Goal: Obtain resource: Obtain resource

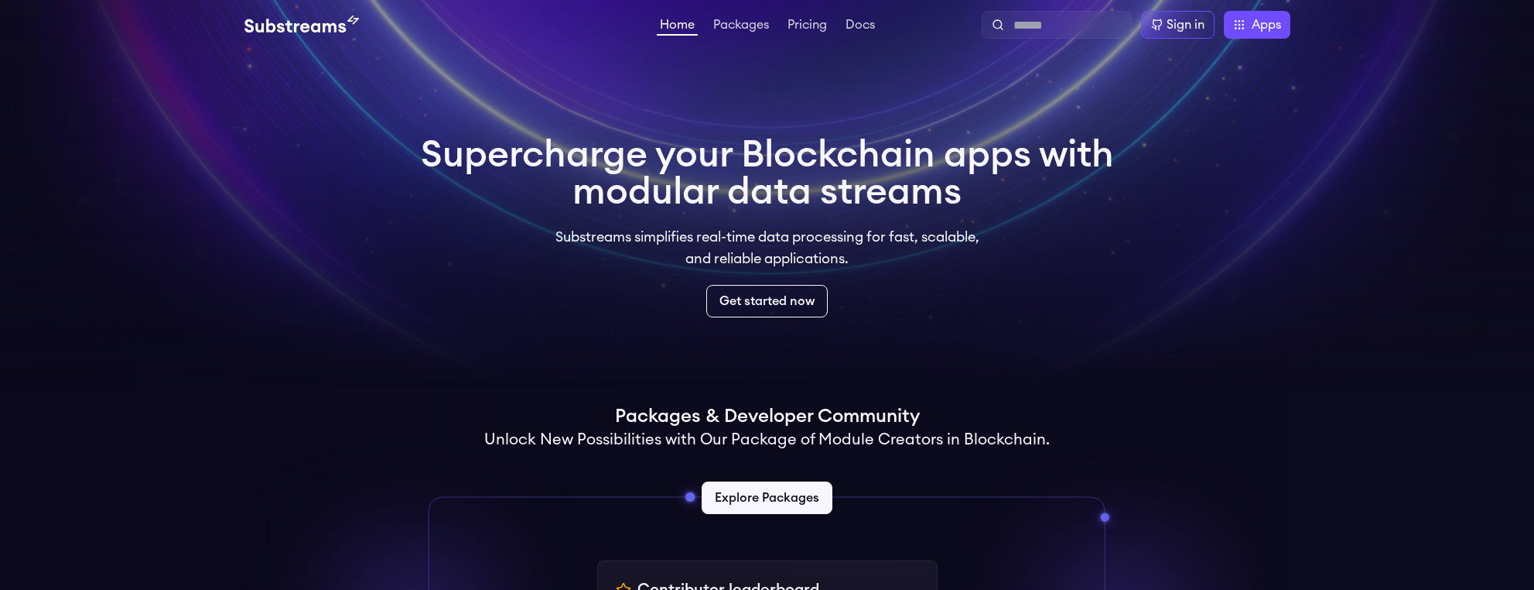
drag, startPoint x: 1007, startPoint y: 19, endPoint x: 1021, endPoint y: 23, distance: 13.9
click at [1009, 19] on form at bounding box center [1067, 24] width 116 height 19
click at [1048, 31] on input "text" at bounding box center [1069, 25] width 111 height 19
type input "********"
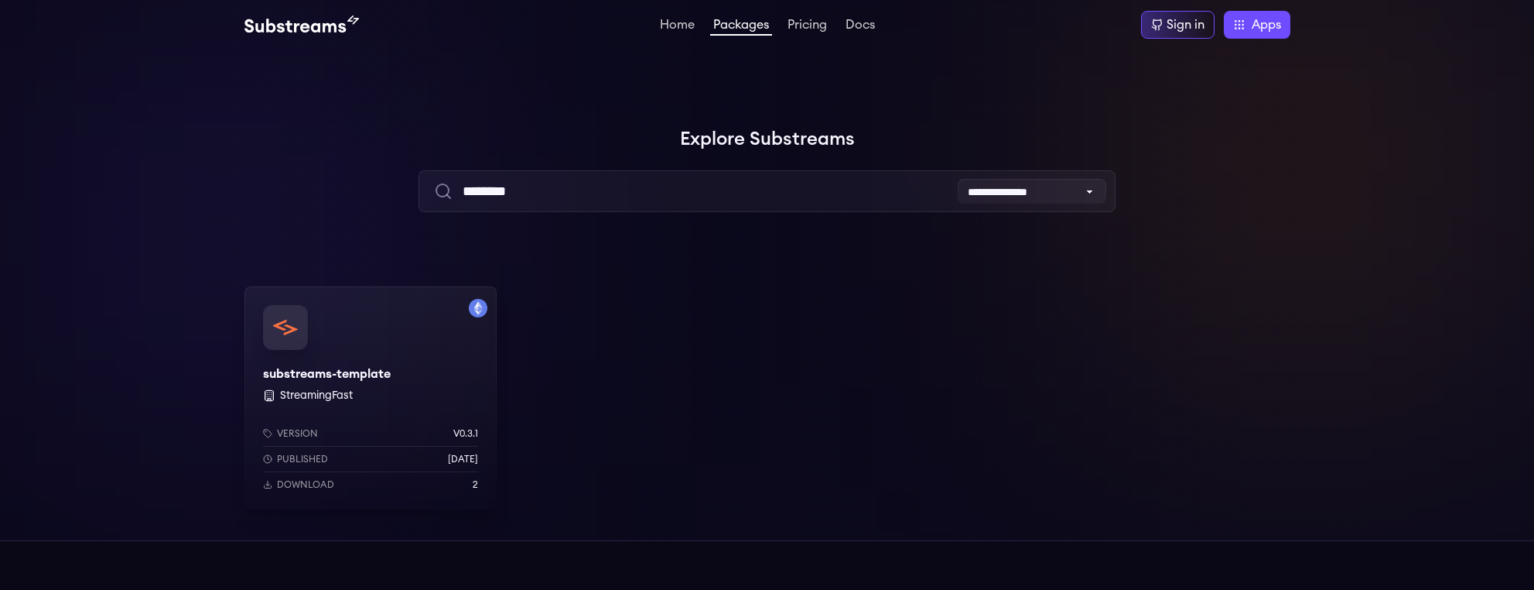
click at [324, 371] on div "substreams-template StreamingFast Version v0.3.1 Published [DATE] Download 2" at bounding box center [371, 397] width 252 height 223
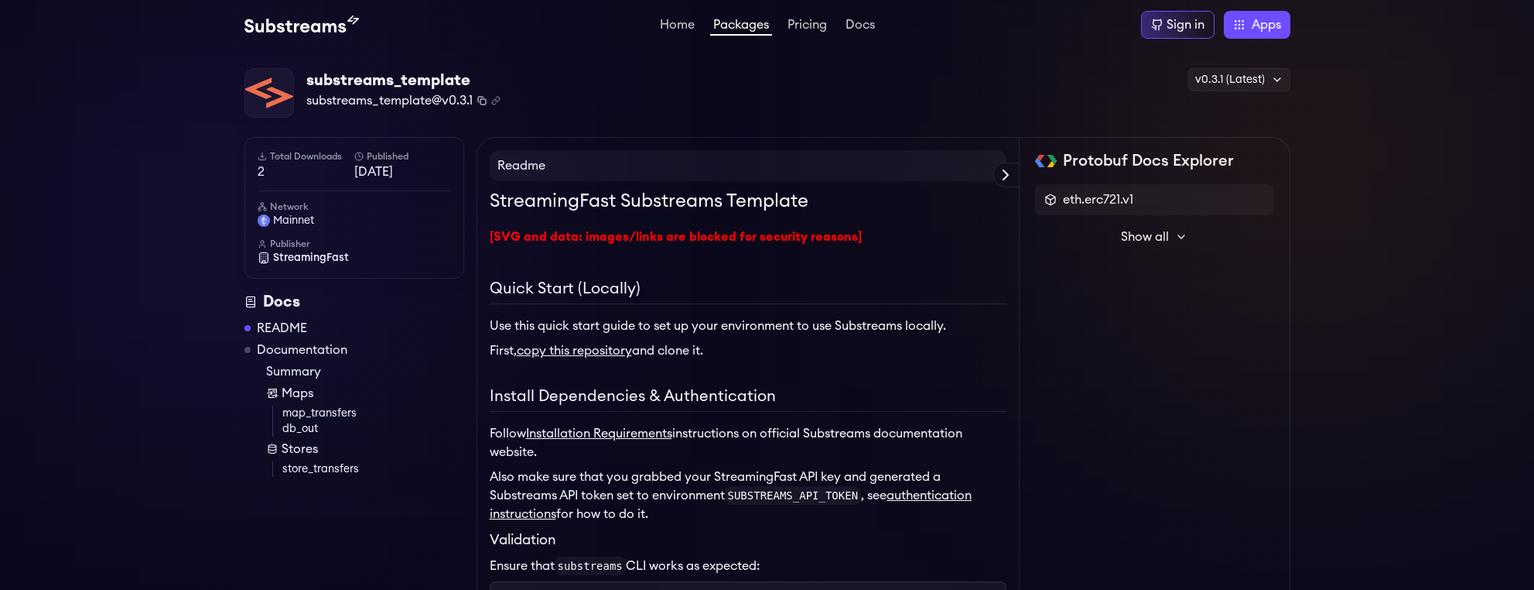
click at [485, 100] on icon "Copy package name and version" at bounding box center [481, 100] width 9 height 9
